Goal: Find specific page/section: Find specific page/section

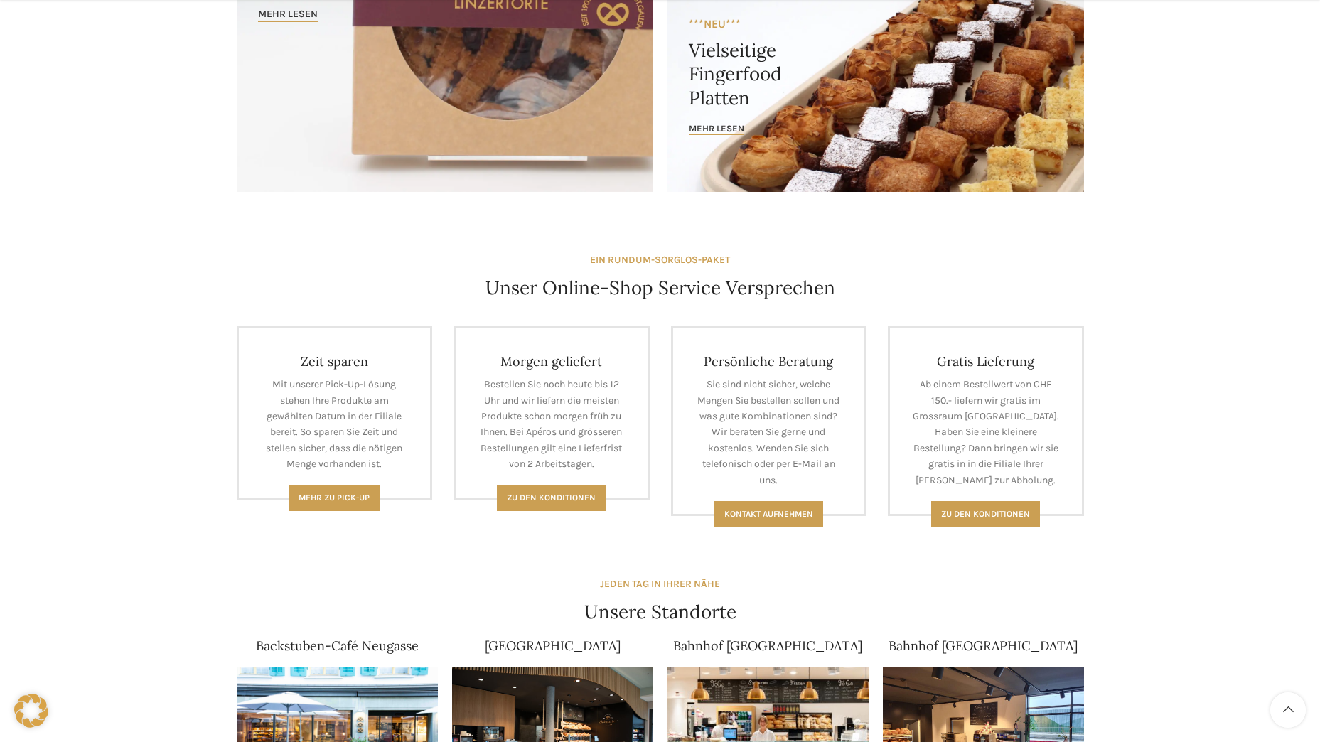
scroll to position [711, 0]
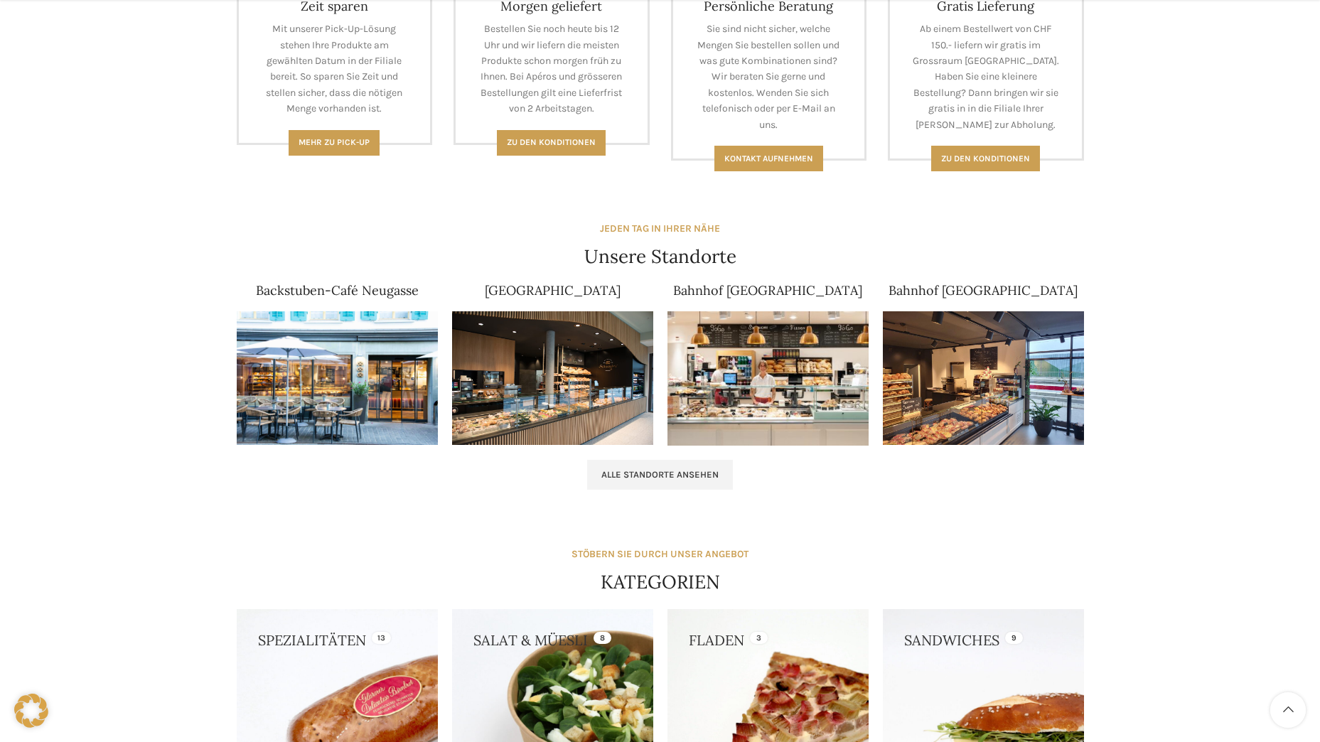
click at [798, 361] on img at bounding box center [767, 378] width 201 height 134
click at [346, 394] on img at bounding box center [337, 378] width 201 height 134
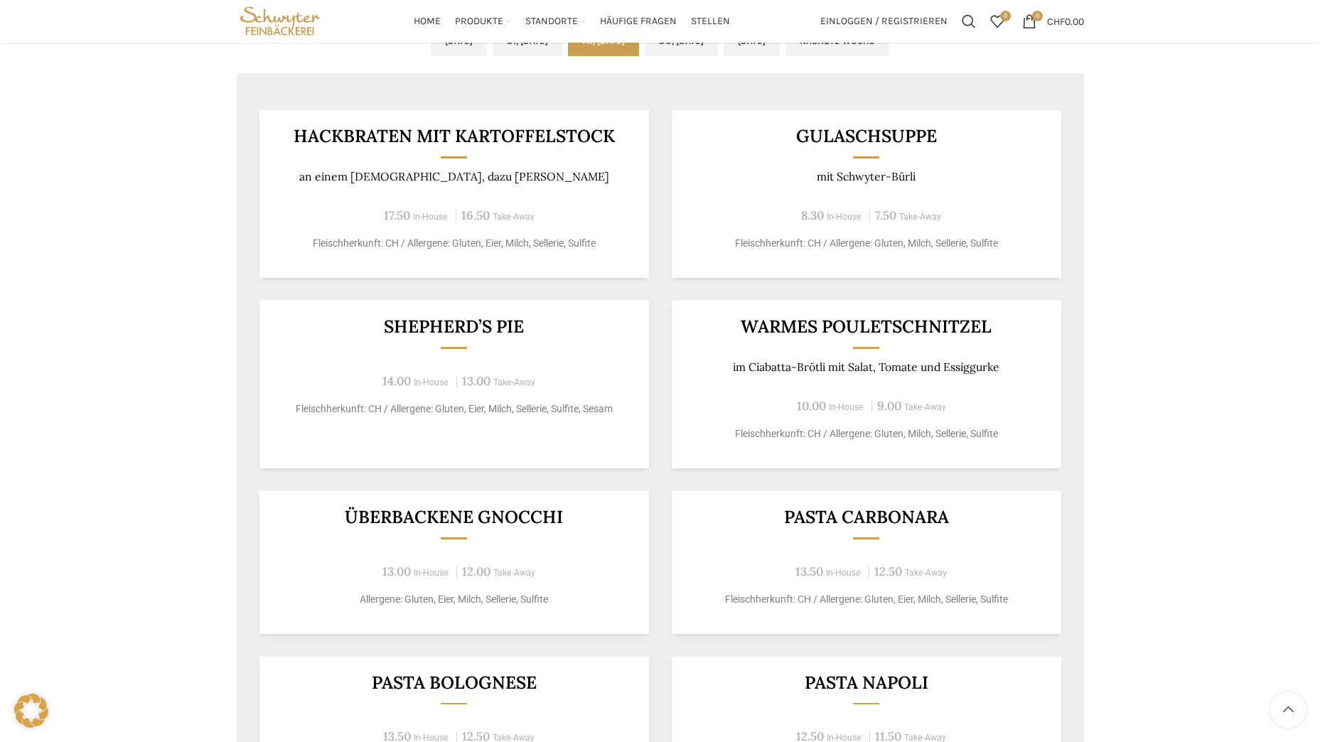
scroll to position [1208, 0]
